Goal: Transaction & Acquisition: Purchase product/service

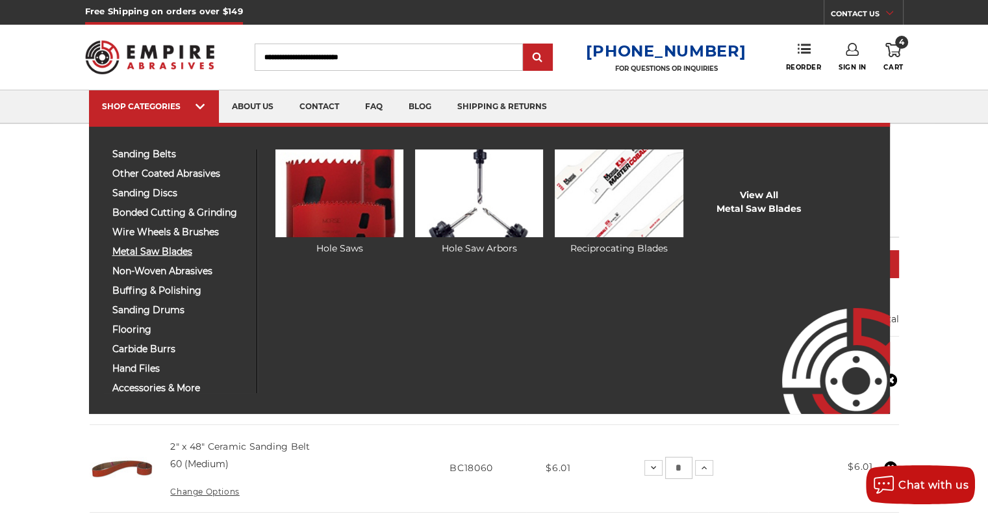
click at [159, 253] on span "metal saw blades" at bounding box center [179, 252] width 134 height 10
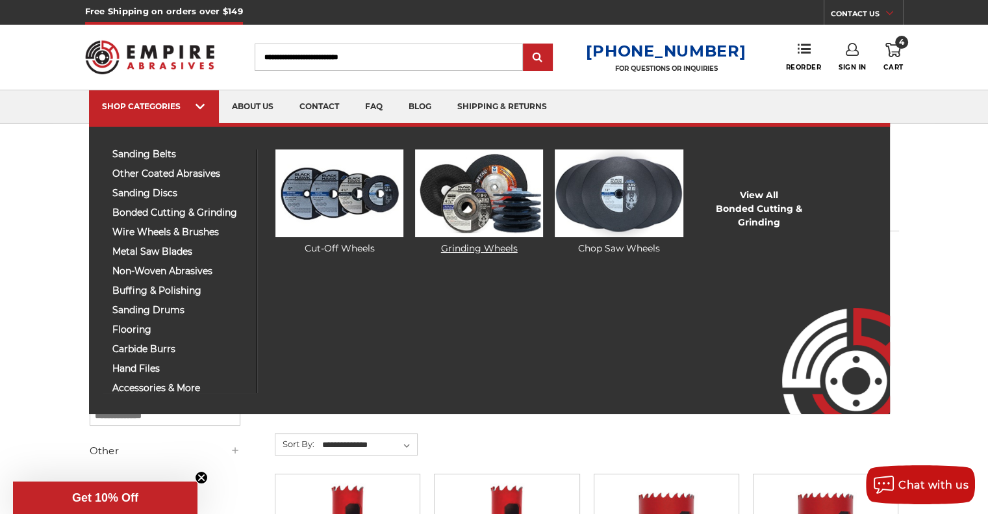
click at [486, 201] on img at bounding box center [479, 193] width 128 height 88
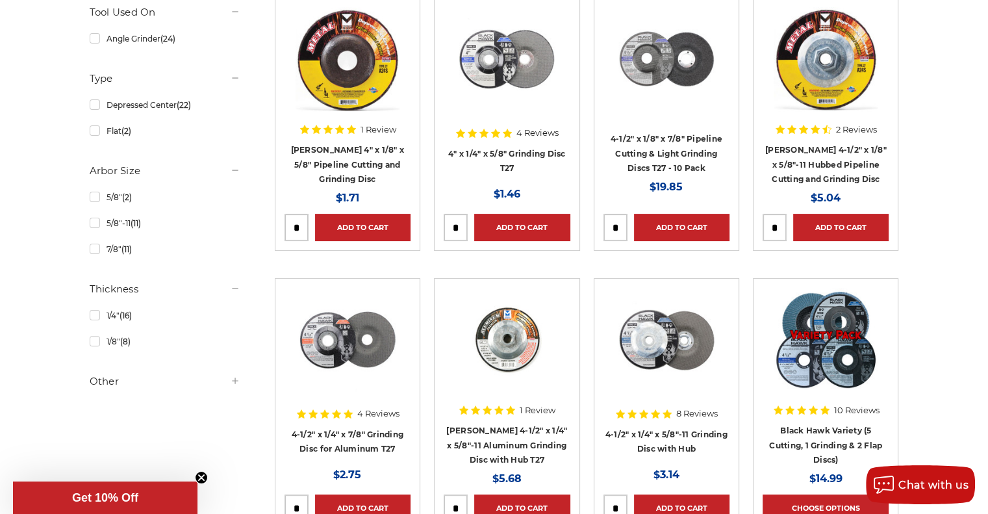
scroll to position [288, 0]
